Goal: Use online tool/utility: Utilize a website feature to perform a specific function

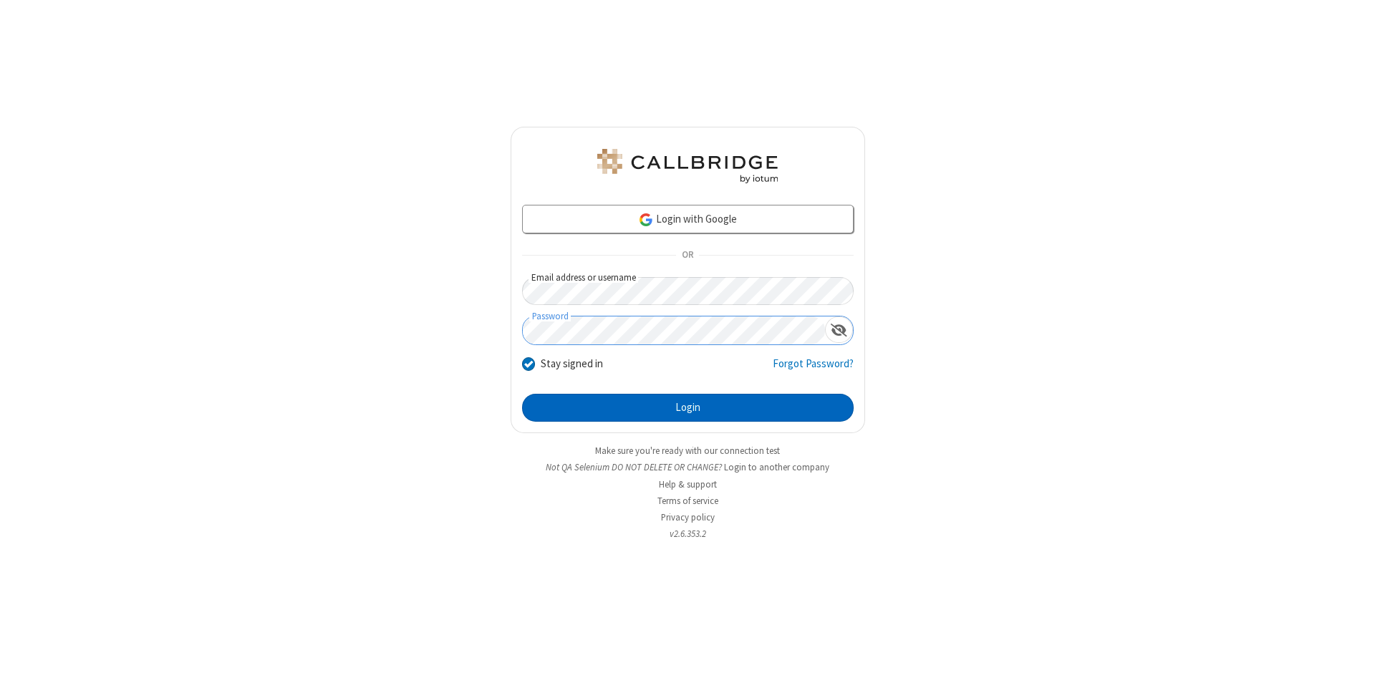
click at [688, 408] on button "Login" at bounding box center [688, 408] width 332 height 29
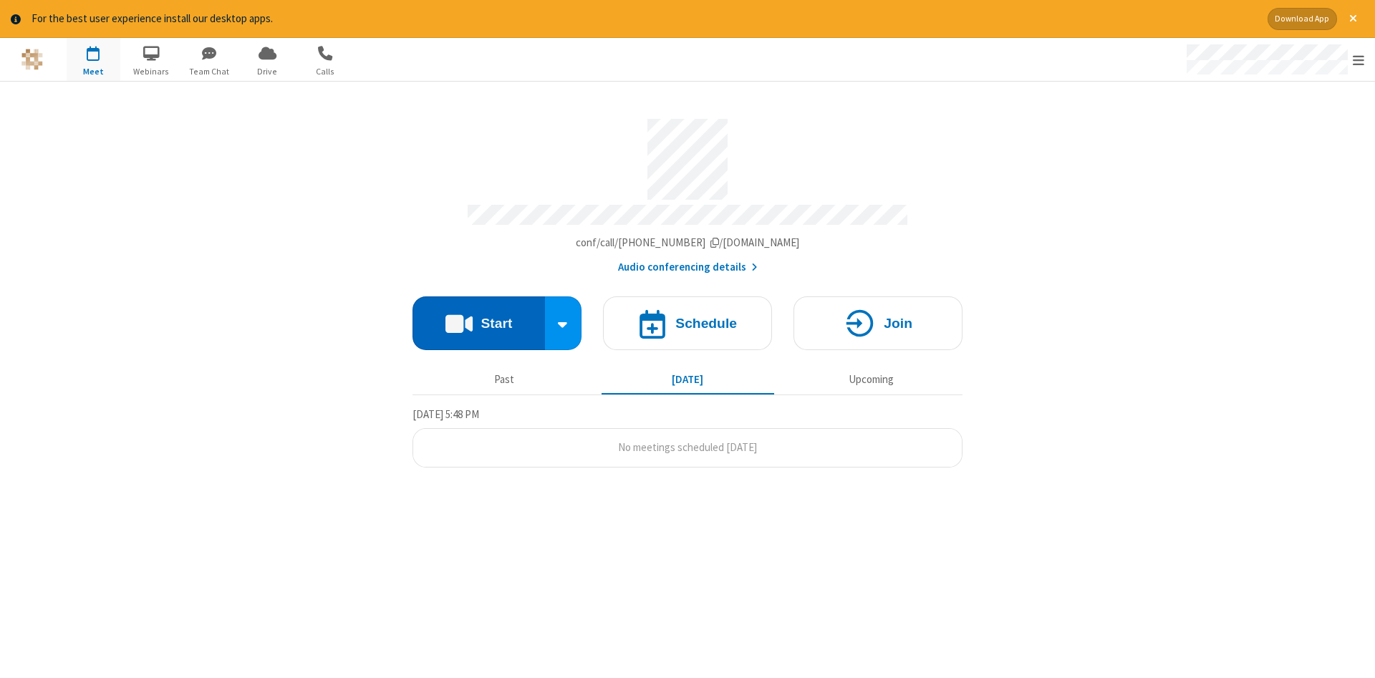
click at [478, 318] on button "Start" at bounding box center [479, 324] width 132 height 54
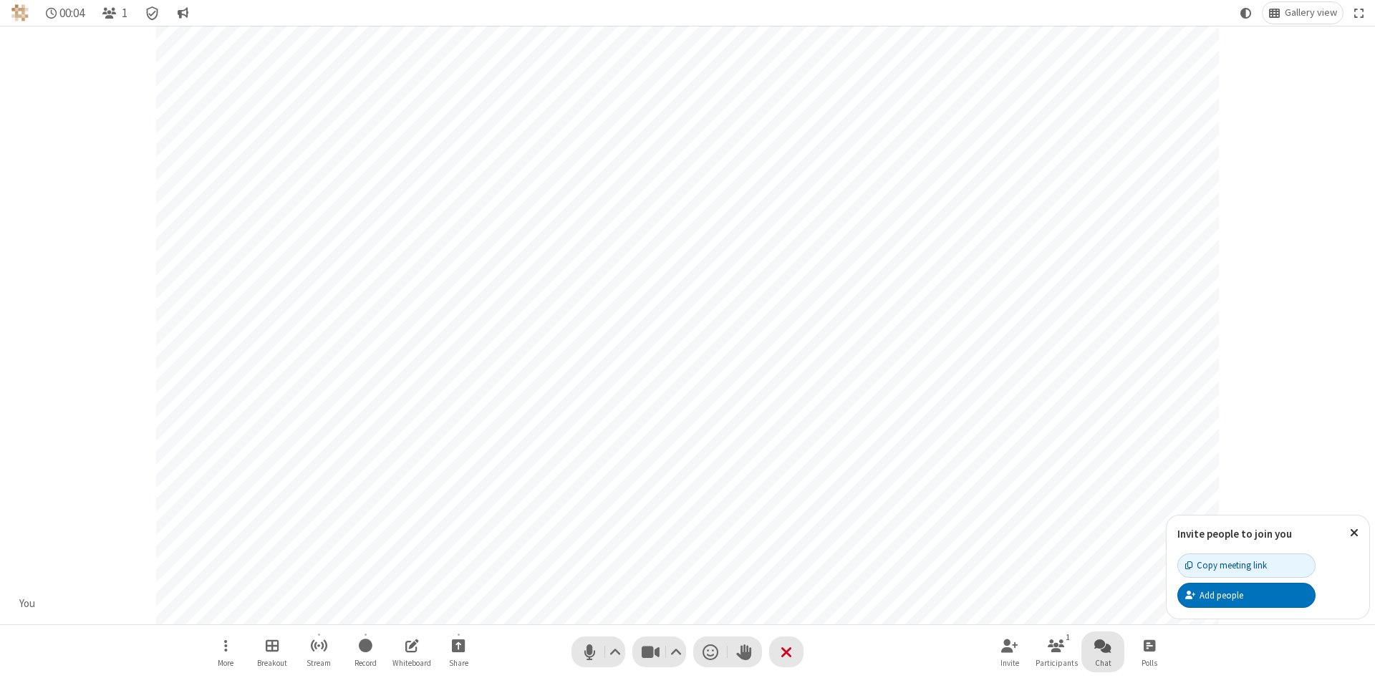
click at [1103, 645] on span "Open chat" at bounding box center [1102, 646] width 17 height 18
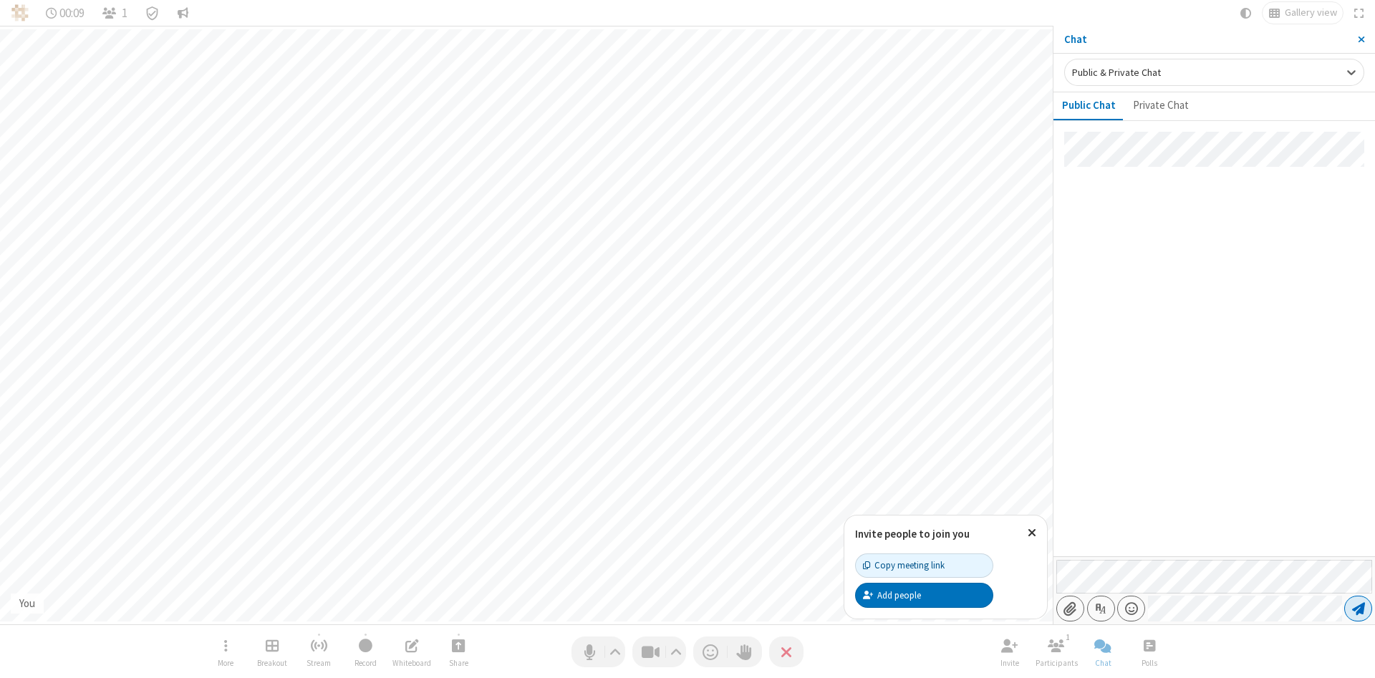
click at [1358, 609] on span "Send message" at bounding box center [1358, 609] width 13 height 14
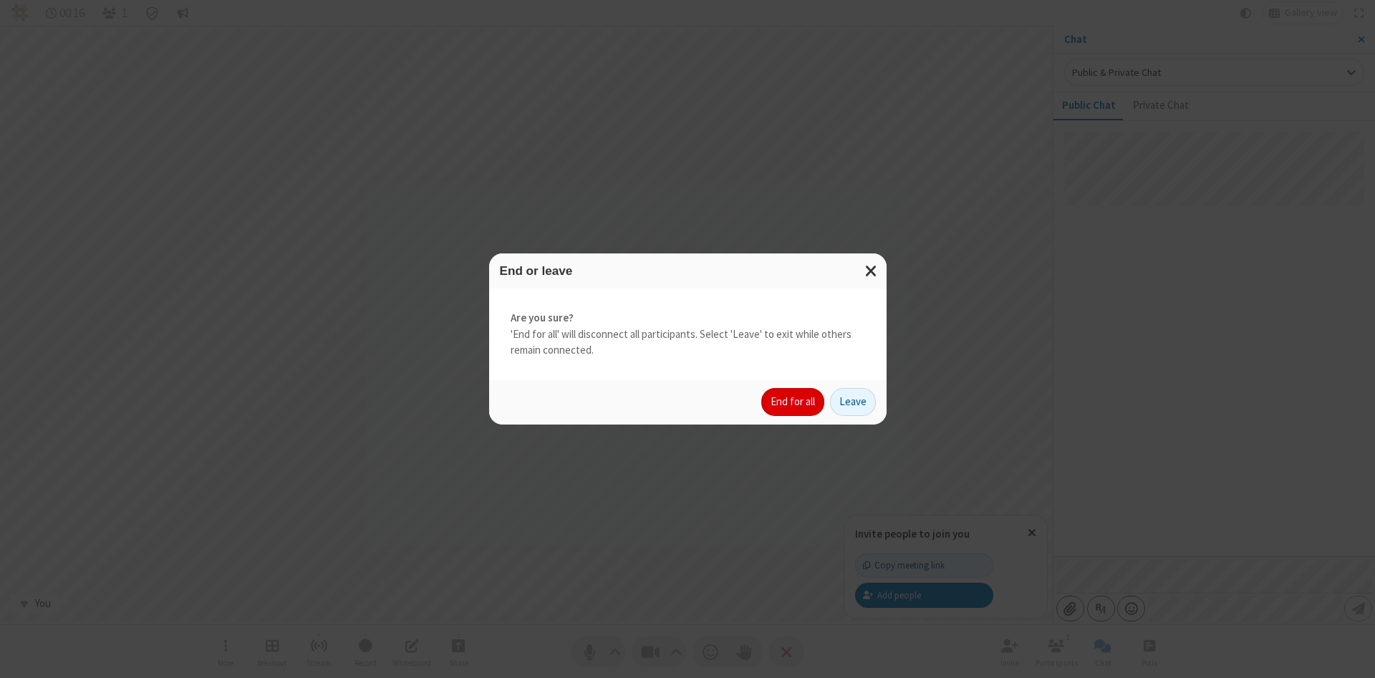
click at [794, 402] on button "End for all" at bounding box center [792, 402] width 63 height 29
